Goal: Task Accomplishment & Management: Manage account settings

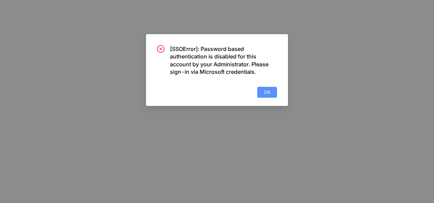
click at [268, 92] on span "OK" at bounding box center [267, 92] width 7 height 8
